Goal: Navigation & Orientation: Find specific page/section

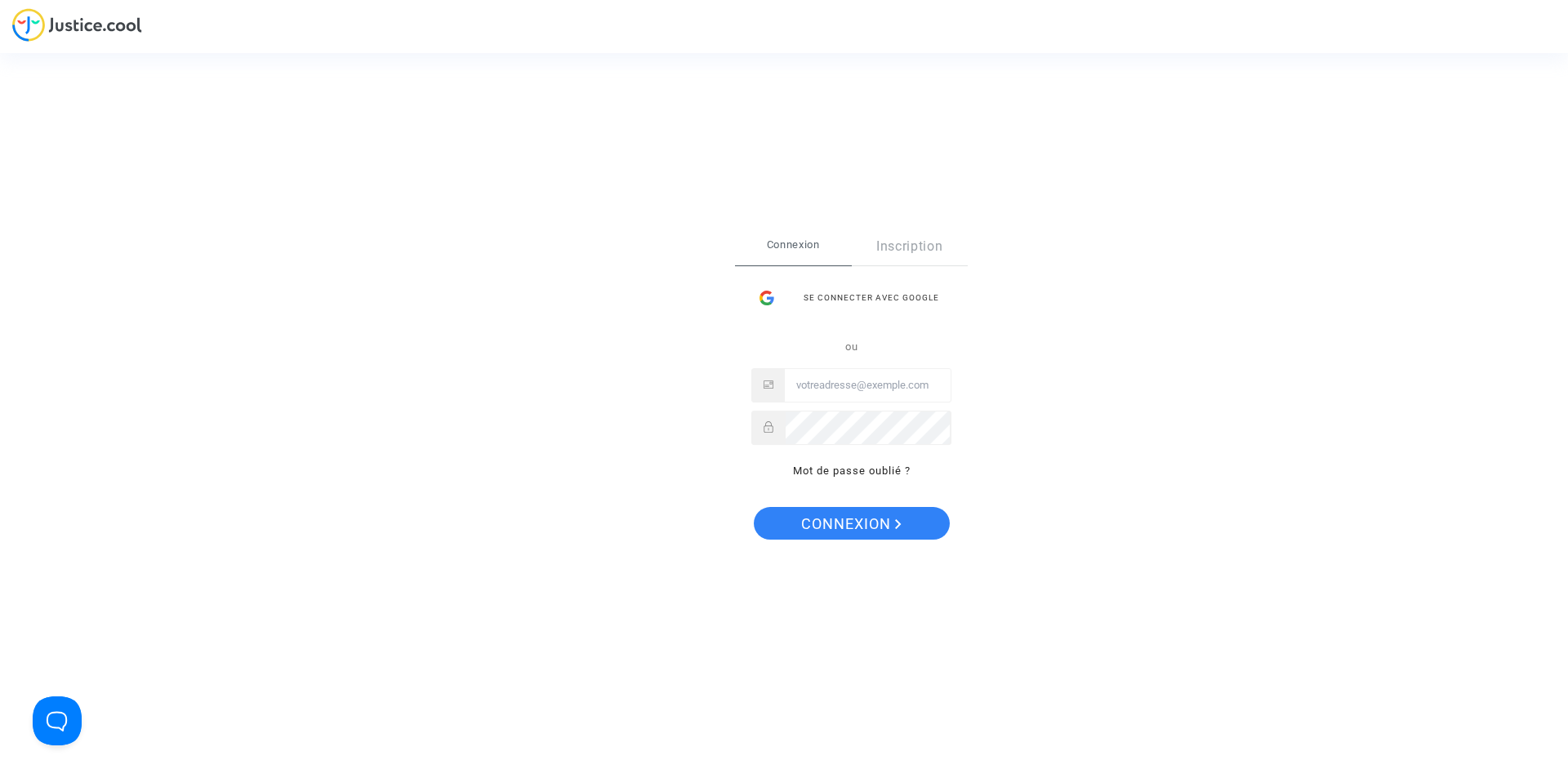
type input "[EMAIL_ADDRESS][DOMAIN_NAME]"
click at [846, 530] on span "Connexion" at bounding box center [851, 524] width 100 height 35
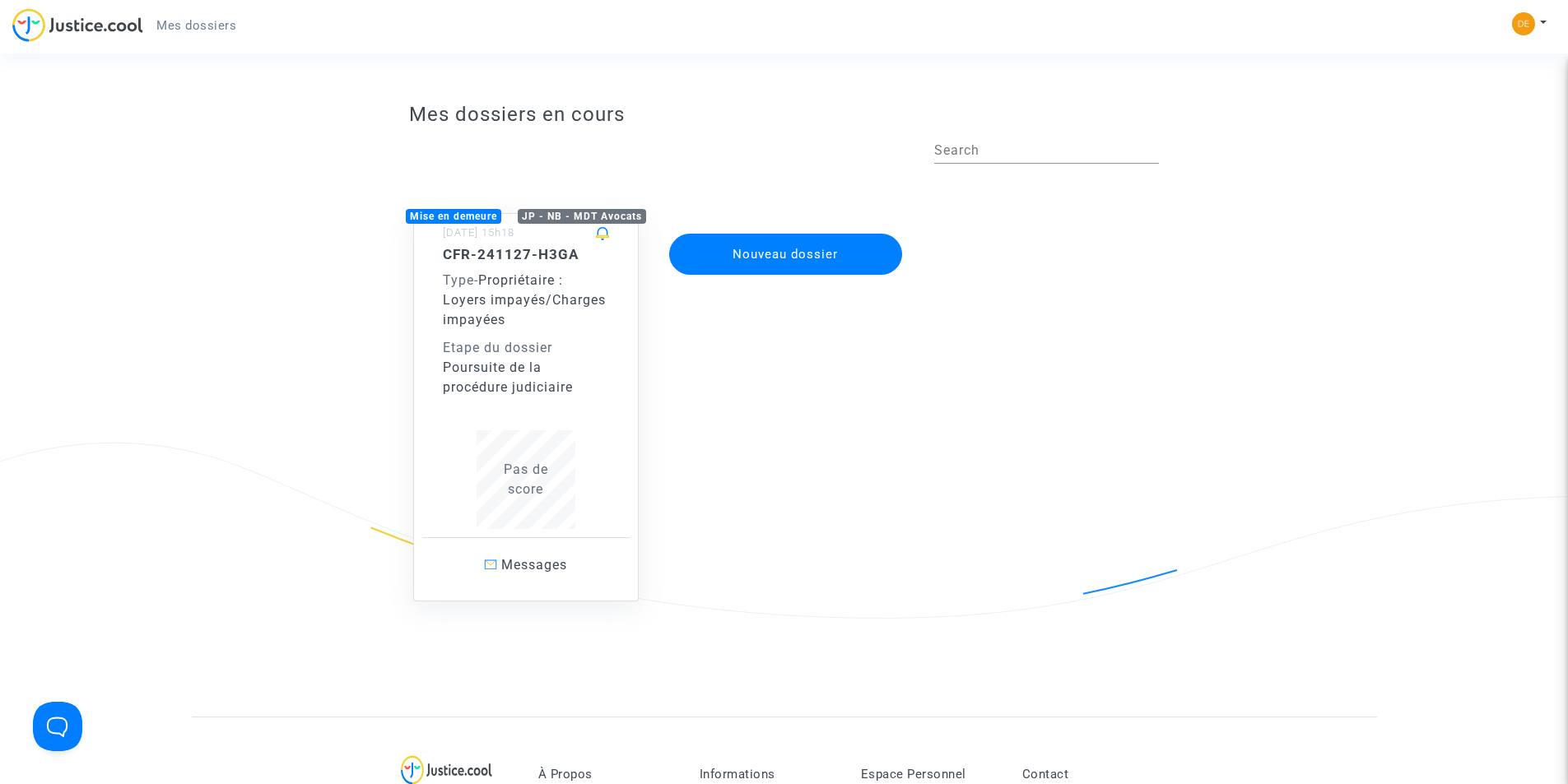
click at [574, 380] on div "Poursuite de la procédure judiciaire" at bounding box center [526, 378] width 166 height 39
